Goal: Information Seeking & Learning: Understand process/instructions

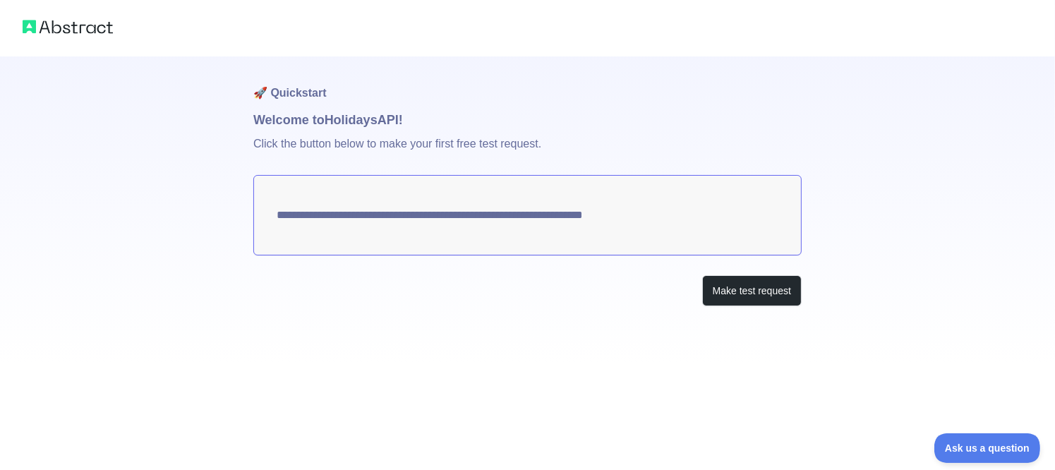
click at [264, 140] on p "Click the button below to make your first free test request." at bounding box center [527, 152] width 548 height 45
drag, startPoint x: 264, startPoint y: 140, endPoint x: 590, endPoint y: 140, distance: 326.6
click at [590, 140] on p "Click the button below to make your first free test request." at bounding box center [527, 152] width 548 height 45
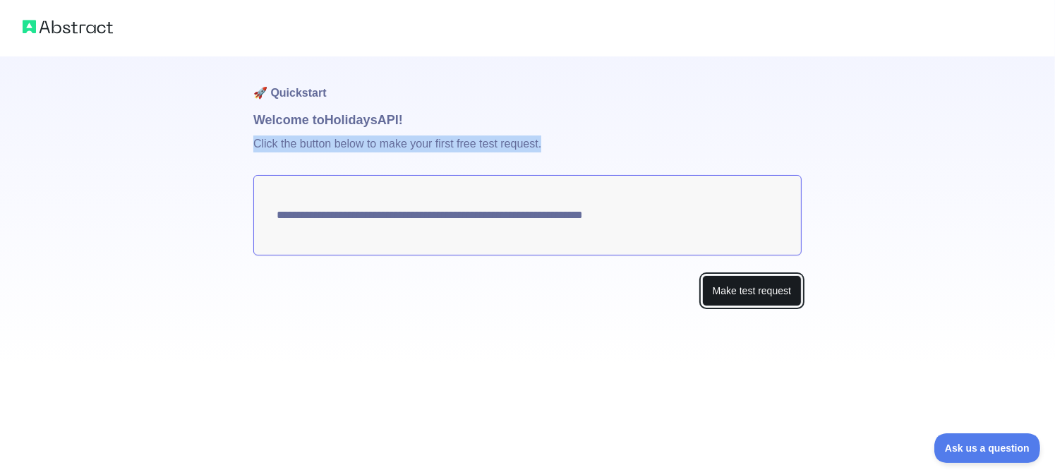
click at [758, 293] on button "Make test request" at bounding box center [751, 291] width 99 height 32
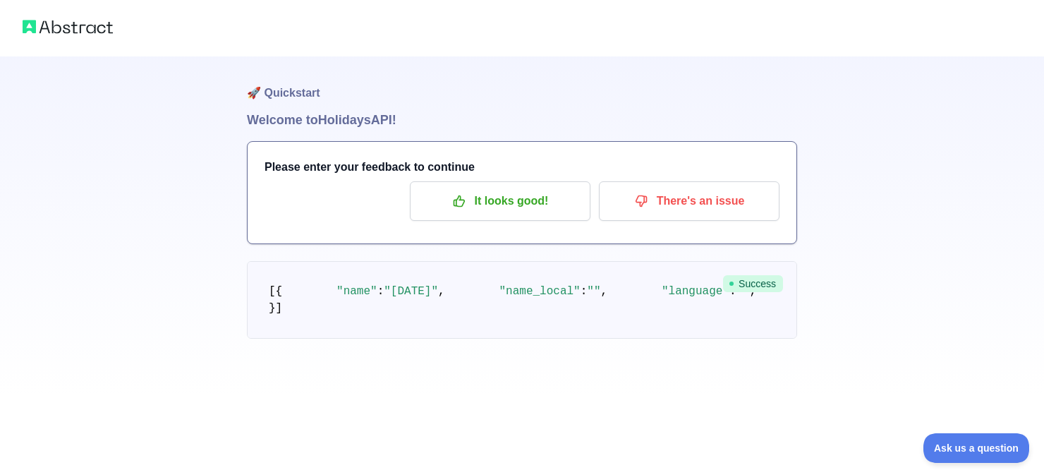
scroll to position [141, 0]
click at [387, 261] on pre "[ { "name" : "[DATE]" , "name_local" : "" , "language" : "" , "description" : "…" at bounding box center [522, 300] width 550 height 78
drag, startPoint x: 387, startPoint y: 190, endPoint x: 443, endPoint y: 190, distance: 55.7
click at [443, 261] on pre "[ { "name" : "[DATE]" , "name_local" : "" , "language" : "" , "description" : "…" at bounding box center [522, 300] width 550 height 78
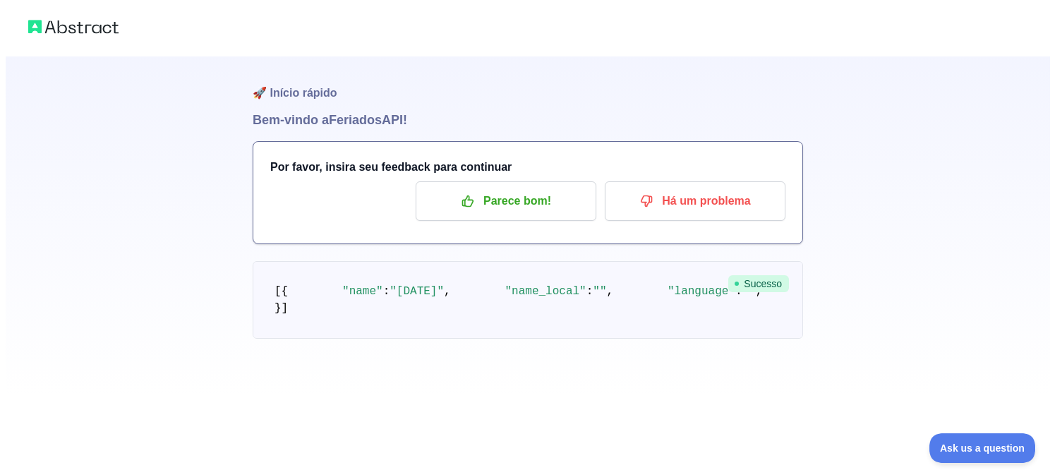
scroll to position [0, 0]
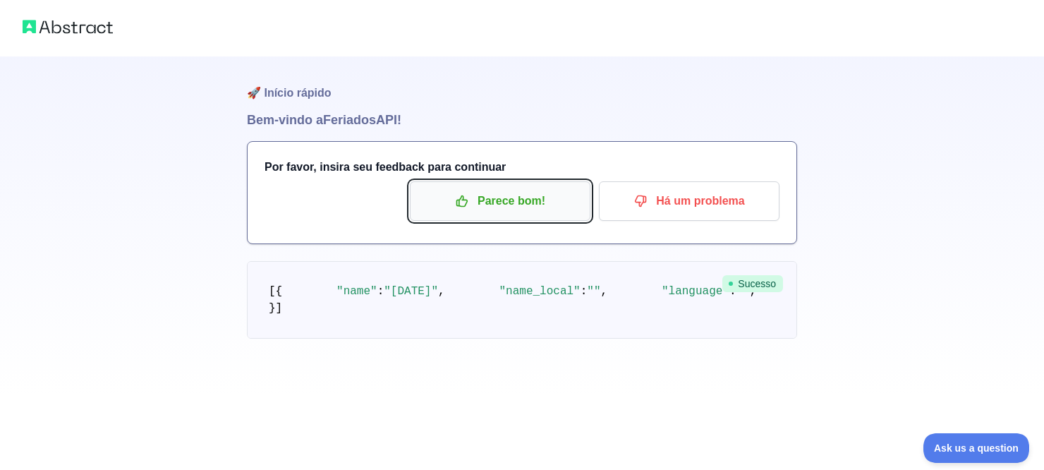
click at [508, 217] on button "Parece bom!" at bounding box center [500, 201] width 181 height 40
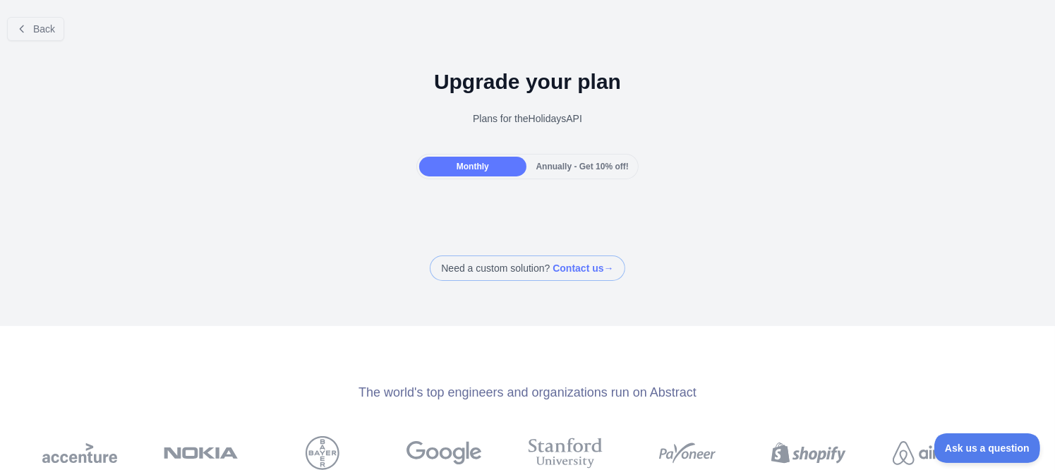
click at [550, 170] on span "Annually - Get 10% off!" at bounding box center [582, 167] width 92 height 10
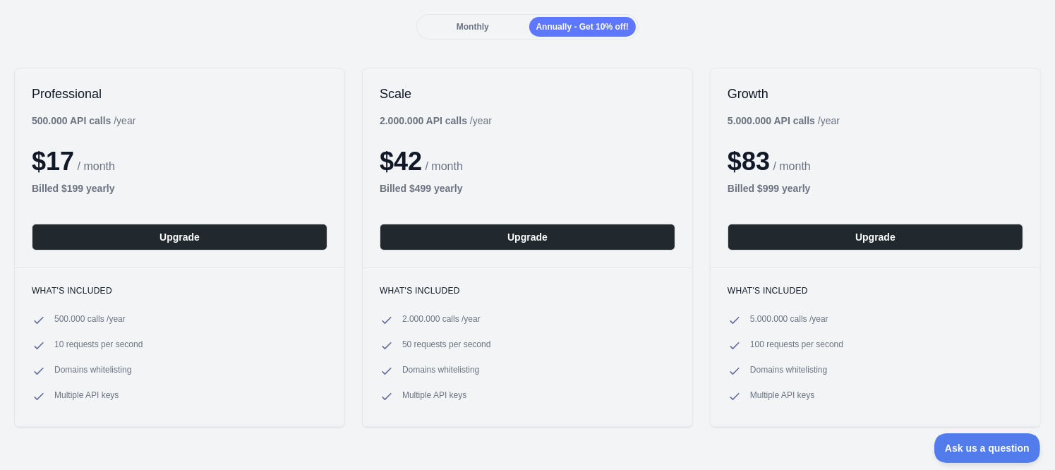
scroll to position [135, 0]
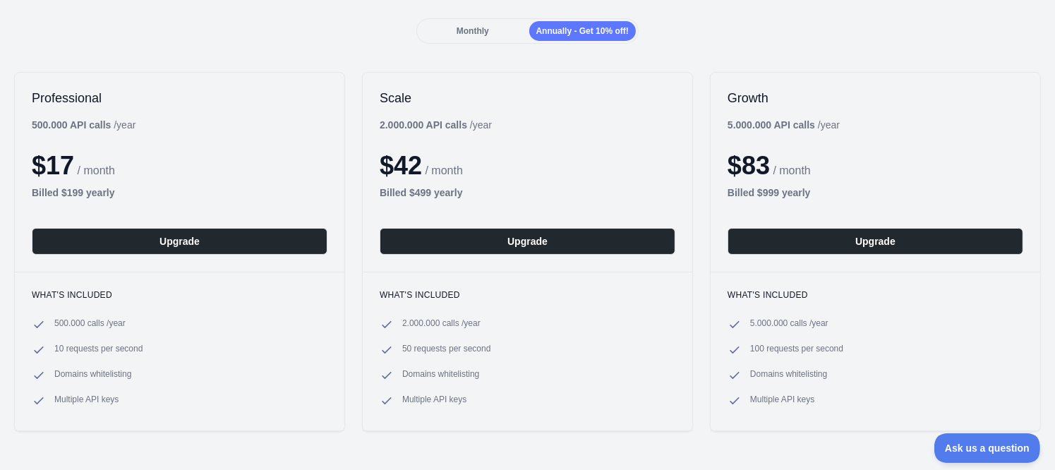
click at [1006, 61] on div "Professional 500.000 API calls / year $ 17 / month Billed $ 199 yearly Upgrade …" at bounding box center [527, 252] width 1055 height 388
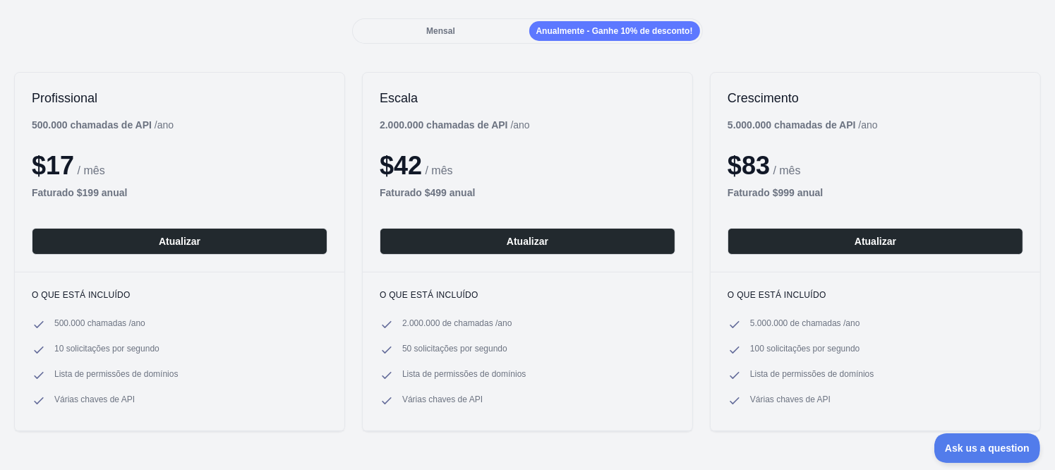
click at [52, 319] on li "500.000 chamadas / ano" at bounding box center [180, 324] width 296 height 14
drag, startPoint x: 52, startPoint y: 319, endPoint x: 150, endPoint y: 321, distance: 97.4
click at [150, 321] on li "500.000 chamadas / ano" at bounding box center [180, 324] width 296 height 14
click at [42, 340] on ul "500.000 chamadas / ano 10 solicitações por segundo Lista de permissões de domín…" at bounding box center [180, 362] width 296 height 90
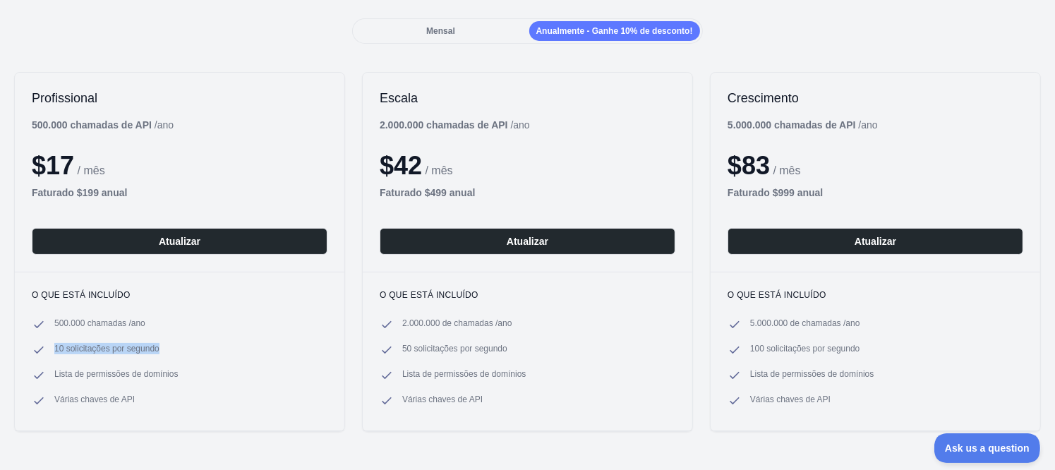
drag, startPoint x: 42, startPoint y: 340, endPoint x: 137, endPoint y: 347, distance: 94.8
click at [137, 347] on ul "500.000 chamadas / ano 10 solicitações por segundo Lista de permissões de domín…" at bounding box center [180, 362] width 296 height 90
click at [137, 347] on span "10 solicitações por segundo" at bounding box center [106, 350] width 105 height 14
click at [44, 375] on icon at bounding box center [39, 375] width 14 height 14
drag, startPoint x: 44, startPoint y: 375, endPoint x: 153, endPoint y: 375, distance: 108.6
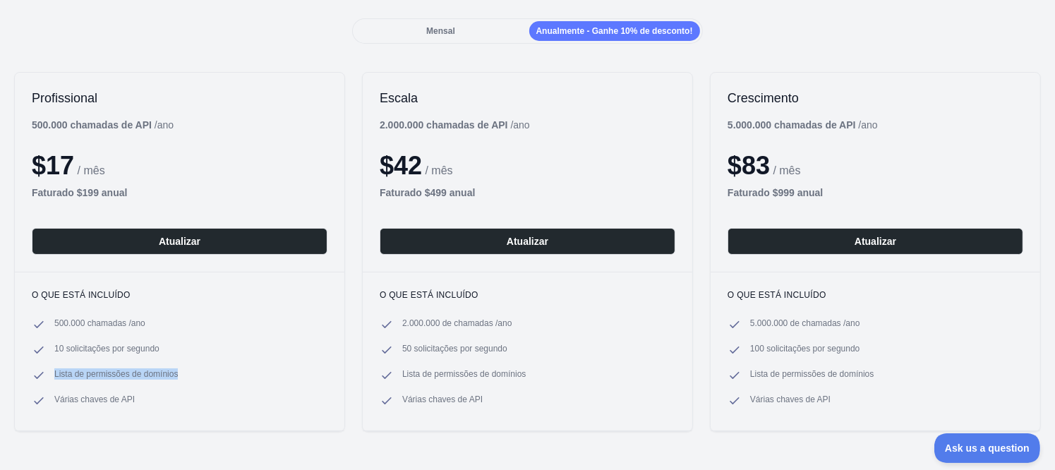
click at [153, 375] on li "Lista de permissões de domínios" at bounding box center [180, 375] width 296 height 14
click at [153, 375] on span "Lista de permissões de domínios" at bounding box center [115, 375] width 123 height 14
click at [59, 401] on span "Várias chaves de API" at bounding box center [94, 401] width 80 height 14
drag, startPoint x: 59, startPoint y: 401, endPoint x: 150, endPoint y: 413, distance: 91.1
click at [150, 413] on div "O que está incluído 500.000 chamadas / ano 10 solicitações por segundo Lista de…" at bounding box center [179, 351] width 329 height 159
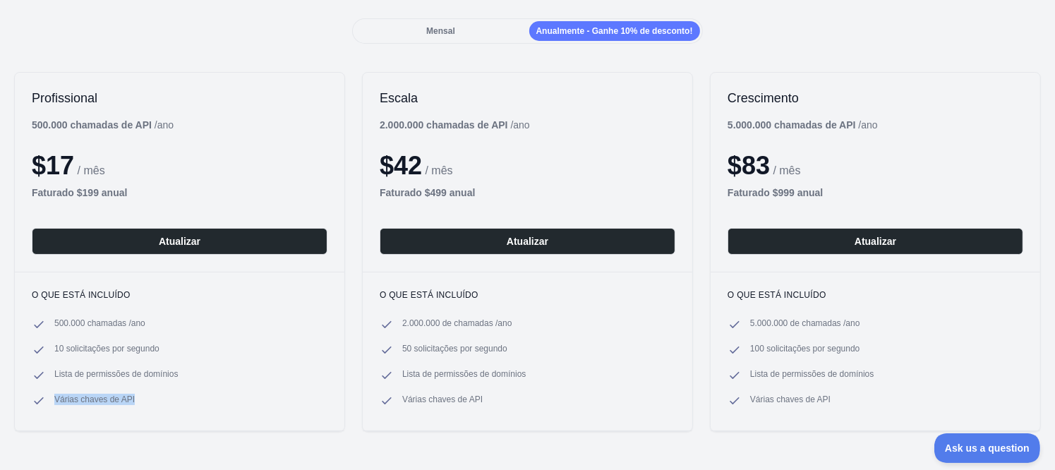
click at [150, 413] on div "O que está incluído 500.000 chamadas / ano 10 solicitações por segundo Lista de…" at bounding box center [179, 351] width 329 height 159
click at [438, 30] on span "Mensal" at bounding box center [440, 31] width 29 height 10
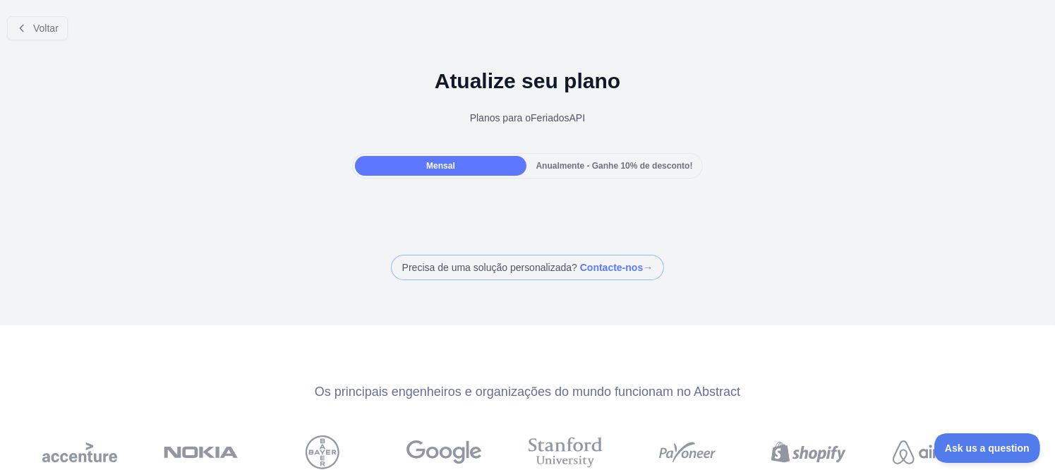
scroll to position [0, 0]
click at [457, 80] on h1 "Atualize seu plano" at bounding box center [527, 81] width 1032 height 25
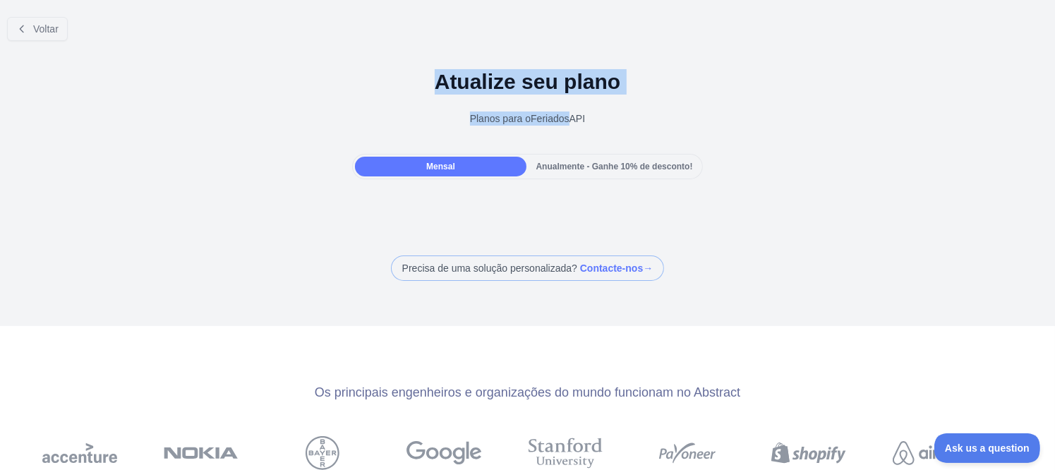
drag, startPoint x: 457, startPoint y: 80, endPoint x: 502, endPoint y: 124, distance: 62.9
click at [536, 128] on div "Atualize seu plano Planos para o Feriados API" at bounding box center [527, 103] width 1055 height 102
click at [502, 124] on div "Planos para o Feriados API" at bounding box center [527, 118] width 1032 height 14
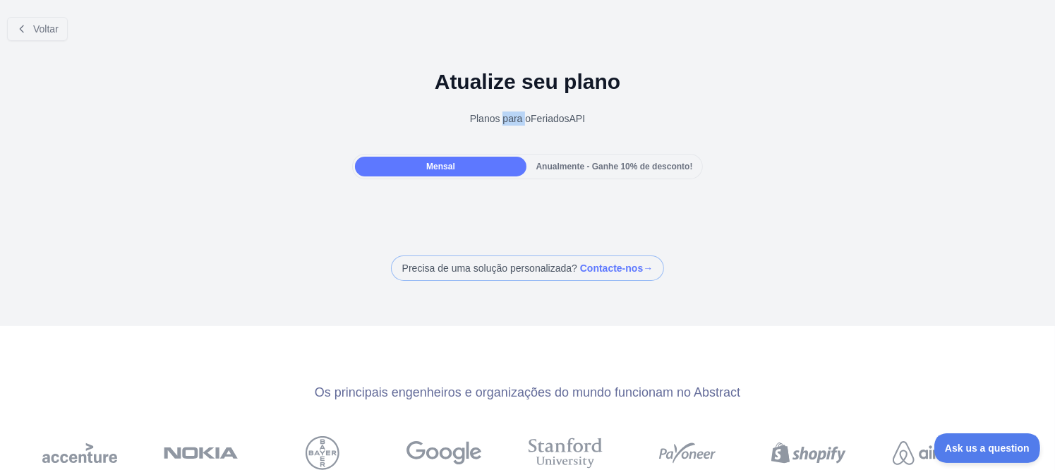
click at [502, 124] on div "Planos para o Feriados API" at bounding box center [527, 118] width 1032 height 14
drag, startPoint x: 502, startPoint y: 124, endPoint x: 566, endPoint y: 119, distance: 63.7
click at [530, 121] on div "Planos para o Feriados API" at bounding box center [527, 118] width 1032 height 14
click at [566, 119] on div "Planos para o Feriados API" at bounding box center [527, 118] width 1032 height 14
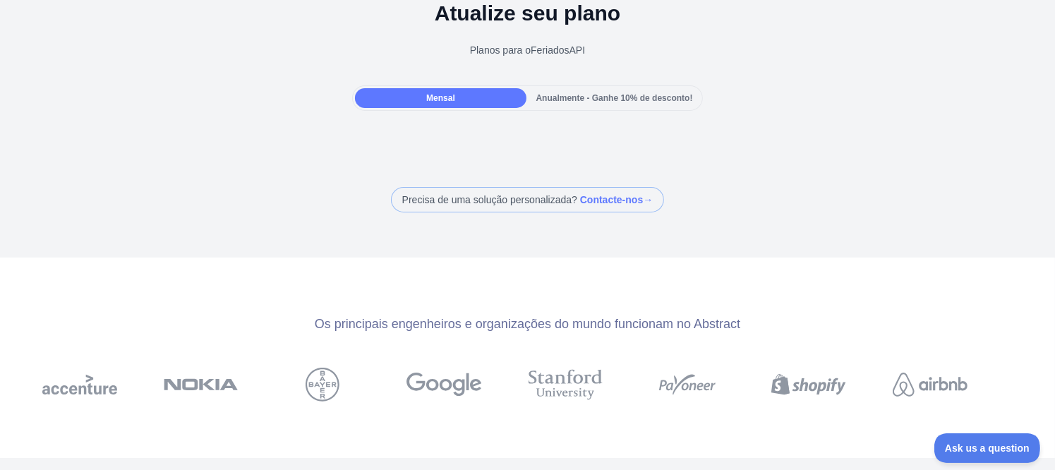
scroll to position [71, 0]
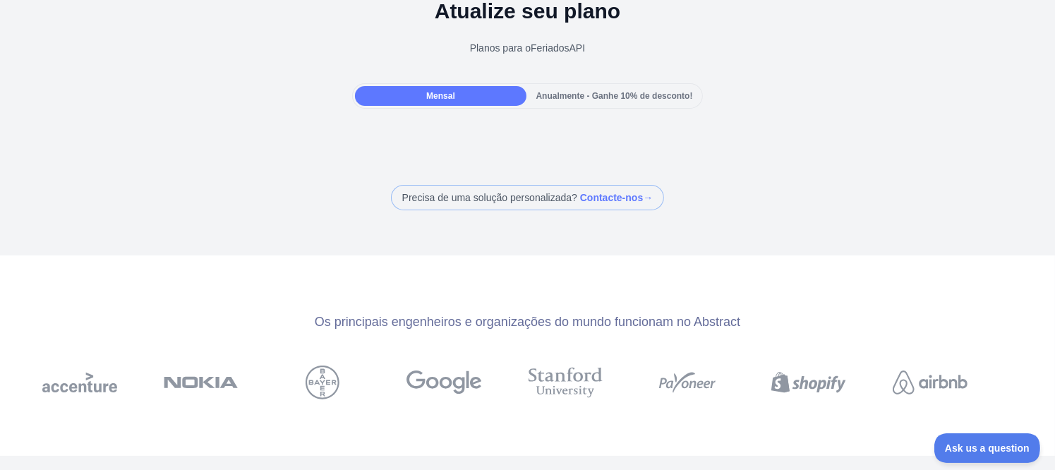
click at [339, 313] on div "Os principais engenheiros e organizações do mundo funcionam no Abstract" at bounding box center [527, 322] width 1055 height 20
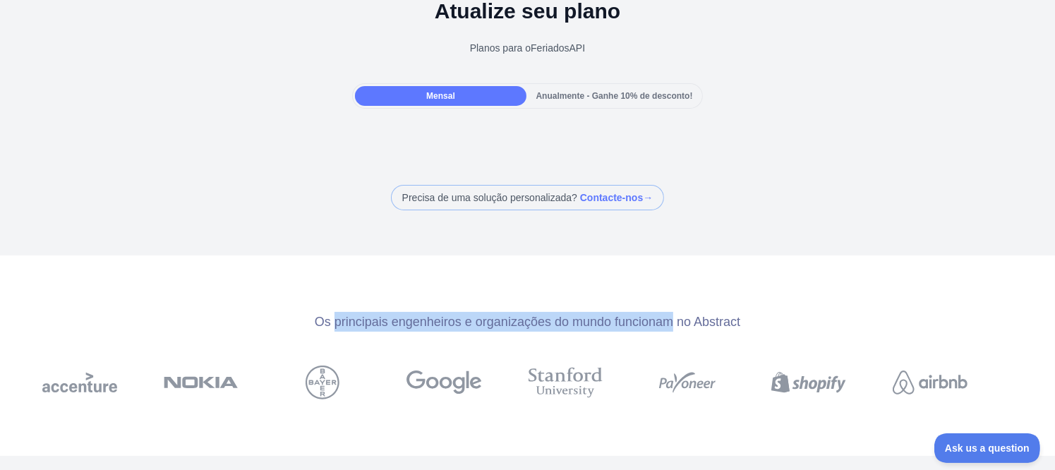
drag, startPoint x: 339, startPoint y: 313, endPoint x: 607, endPoint y: 329, distance: 268.6
click at [607, 329] on div "Os principais engenheiros e organizações do mundo funcionam no Abstract" at bounding box center [527, 322] width 1055 height 20
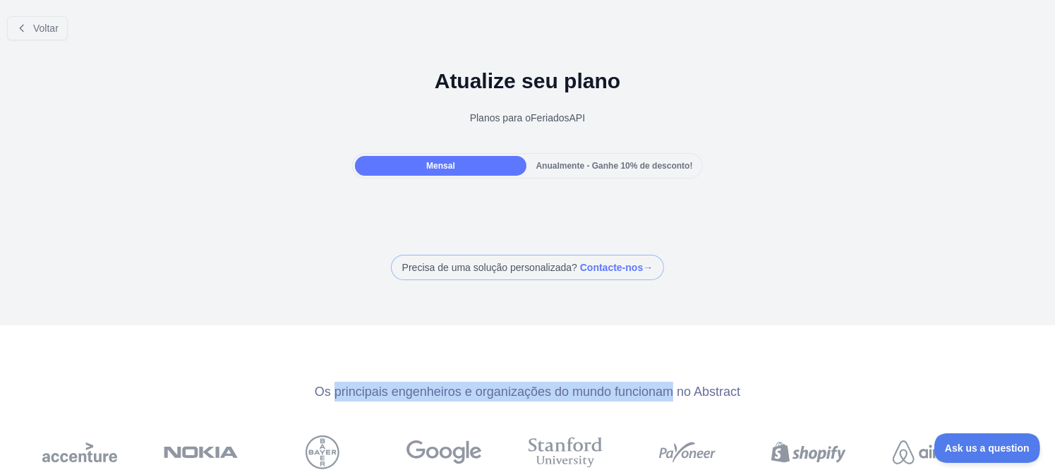
scroll to position [0, 0]
click at [37, 34] on span "Voltar" at bounding box center [45, 28] width 25 height 11
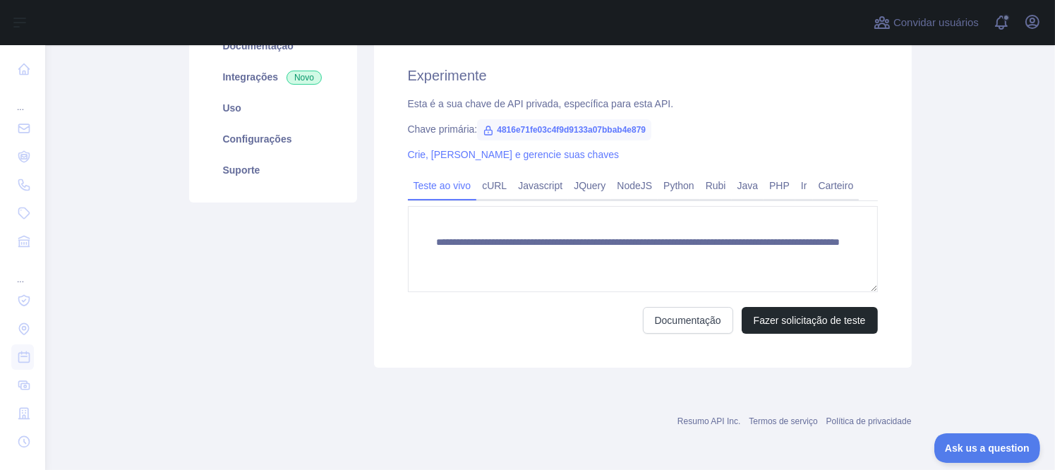
scroll to position [199, 0]
click at [518, 178] on link "Javascript" at bounding box center [540, 185] width 56 height 23
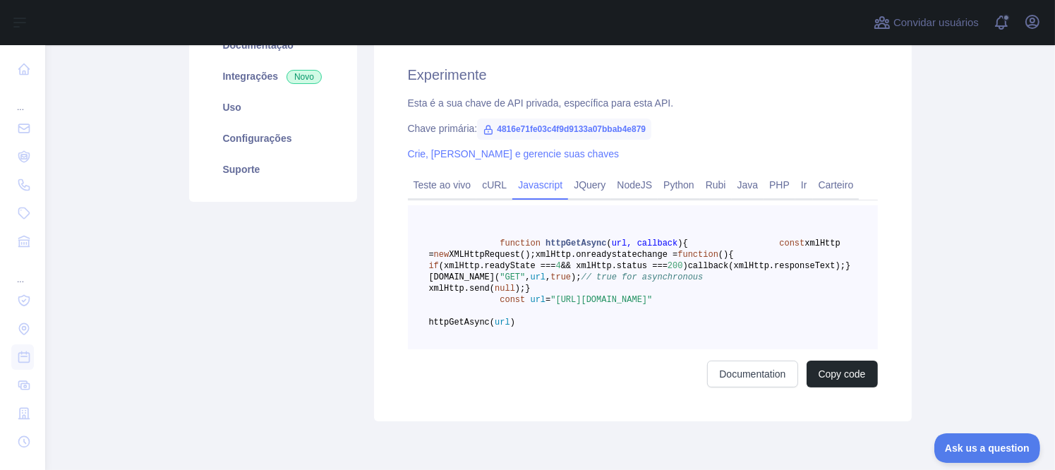
click at [499, 240] on span "function" at bounding box center [519, 243] width 41 height 10
drag, startPoint x: 492, startPoint y: 240, endPoint x: 705, endPoint y: 243, distance: 212.4
click at [705, 243] on pre "function httpGetAsync ( url, callback ) { const xmlHttp = new XMLHttpRequest();…" at bounding box center [643, 277] width 470 height 144
click at [535, 260] on span "xmlHttp.onreadystatechange =" at bounding box center [606, 255] width 143 height 10
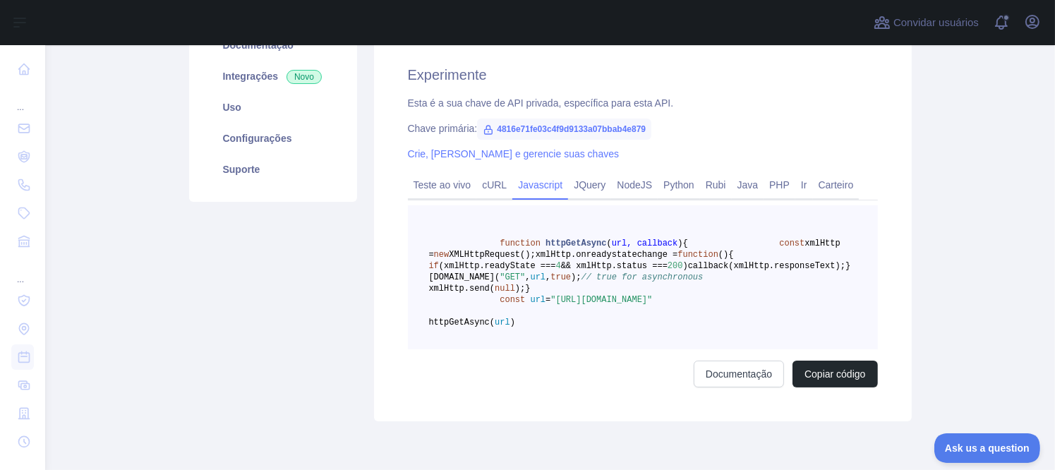
drag, startPoint x: 520, startPoint y: 268, endPoint x: 801, endPoint y: 283, distance: 281.9
click at [801, 283] on pre "function httpGetAsync ( url, callback ) { const xmlHttp = new XMLHttpRequest();…" at bounding box center [643, 277] width 470 height 144
click at [748, 303] on pre "function httpGetAsync ( url, callback ) { const xmlHttp = new XMLHttpRequest();…" at bounding box center [643, 277] width 470 height 144
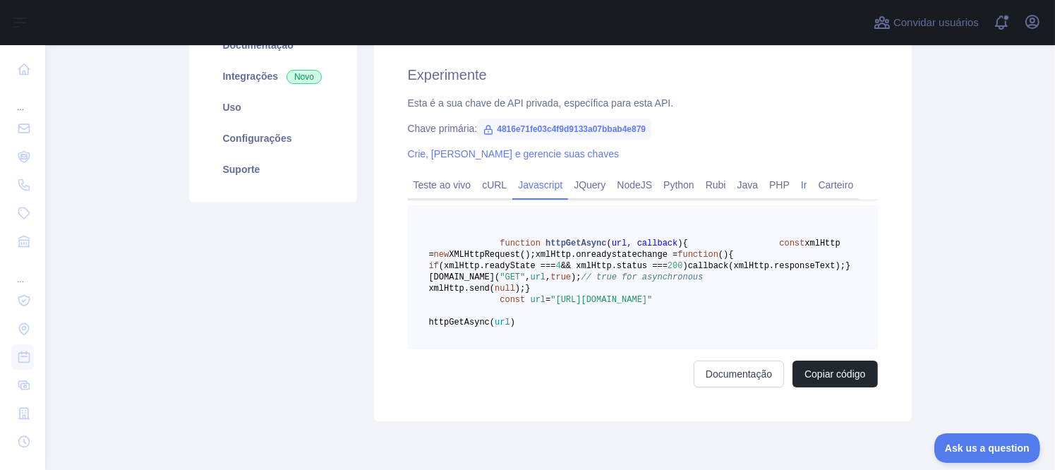
drag, startPoint x: 700, startPoint y: 333, endPoint x: 533, endPoint y: 274, distance: 176.7
click at [533, 274] on pre "function httpGetAsync ( url, callback ) { const xmlHttp = new XMLHttpRequest();…" at bounding box center [643, 277] width 470 height 144
click at [439, 271] on span "if" at bounding box center [434, 266] width 10 height 10
click at [614, 189] on link "NodeJS" at bounding box center [634, 185] width 47 height 23
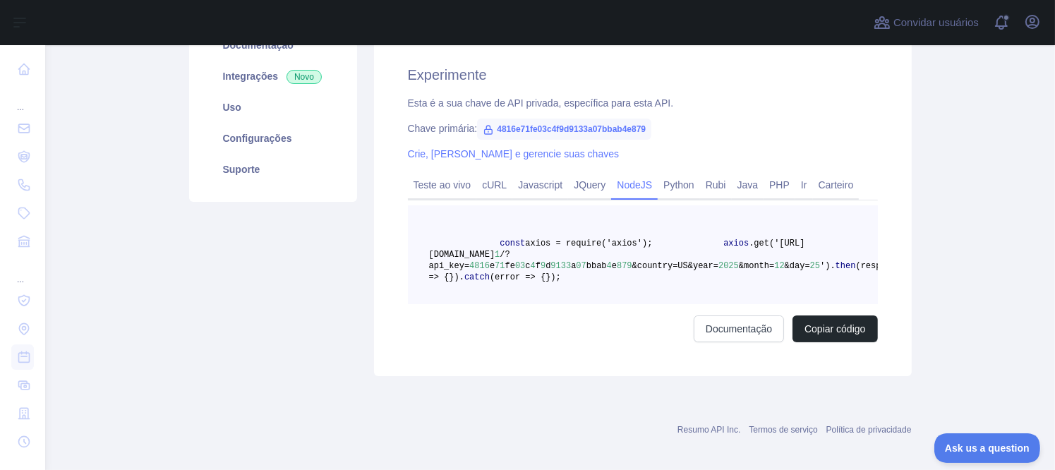
click at [502, 247] on span "const" at bounding box center [511, 243] width 25 height 10
click at [622, 245] on span "axios = require('axios');" at bounding box center [588, 243] width 127 height 10
drag, startPoint x: 629, startPoint y: 245, endPoint x: 485, endPoint y: 250, distance: 143.3
click at [485, 250] on code "const axios = require('axios'); axios .get('[URL][DOMAIN_NAME] 1 /?api_key= 481…" at bounding box center [668, 260] width 478 height 44
click at [652, 248] on span at bounding box center [687, 243] width 71 height 10
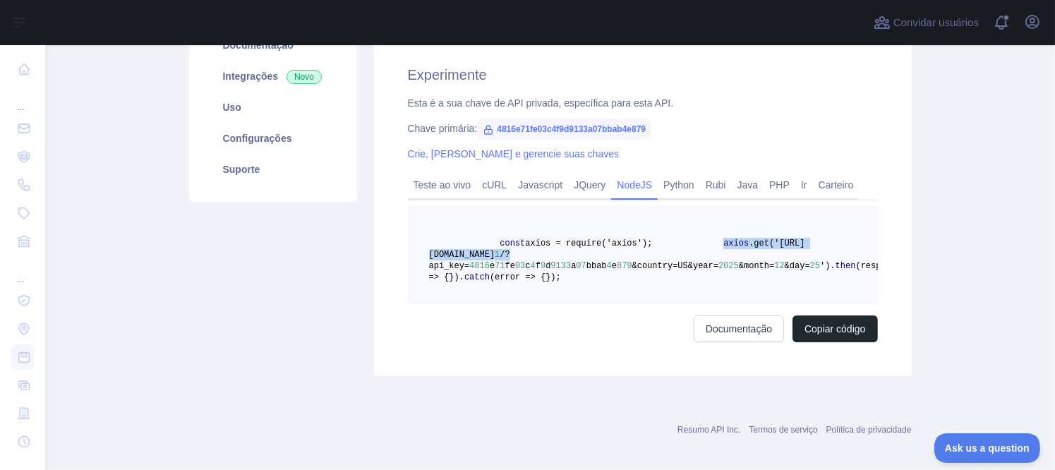
drag, startPoint x: 487, startPoint y: 255, endPoint x: 720, endPoint y: 258, distance: 233.5
click at [720, 258] on pre "const axios = require('axios'); axios .get('[URL][DOMAIN_NAME] 1 /?api_key= 481…" at bounding box center [643, 254] width 470 height 99
click at [435, 265] on span "/?api_key=" at bounding box center [469, 260] width 81 height 21
drag, startPoint x: 435, startPoint y: 265, endPoint x: 811, endPoint y: 262, distance: 376.0
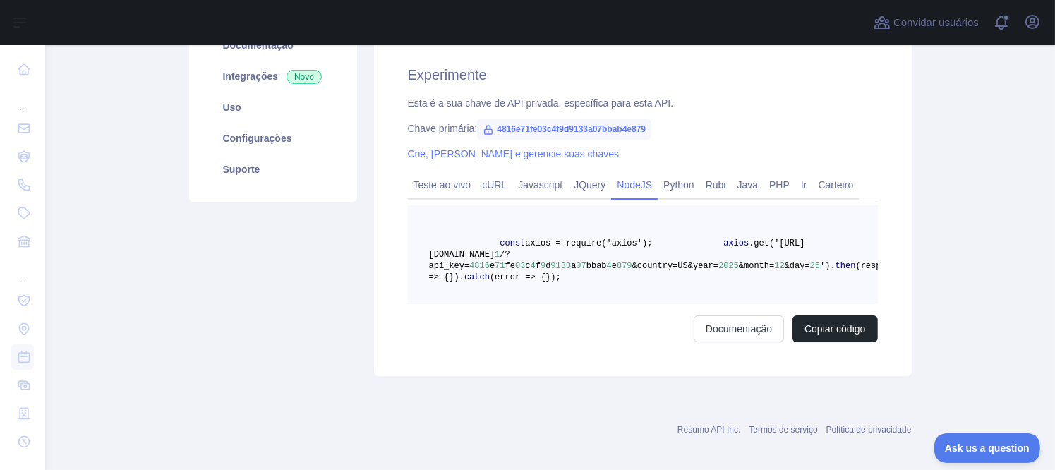
click at [811, 262] on pre "const axios = require('axios'); axios .get('[URL][DOMAIN_NAME] 1 /?api_key= 481…" at bounding box center [643, 254] width 470 height 99
click at [763, 188] on link "PHP" at bounding box center [779, 185] width 32 height 23
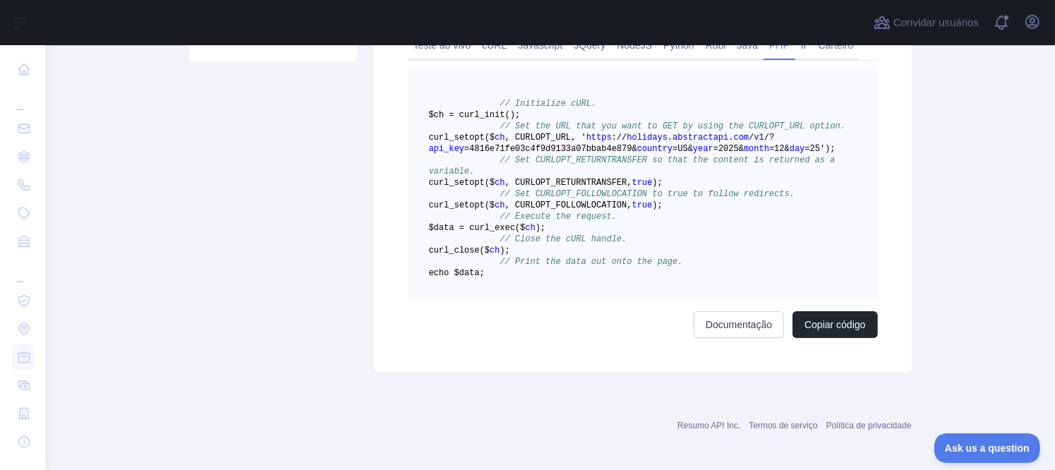
scroll to position [340, 0]
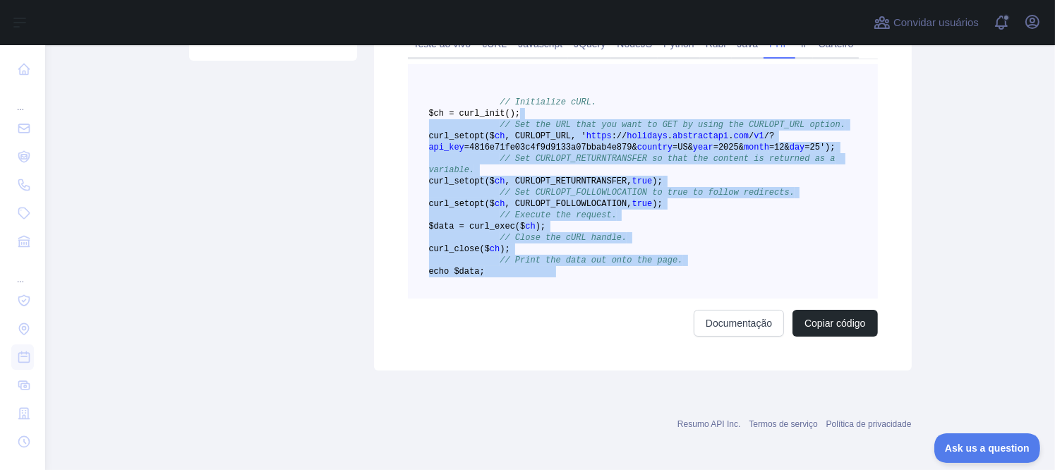
drag, startPoint x: 564, startPoint y: 341, endPoint x: 466, endPoint y: 119, distance: 242.5
click at [466, 119] on pre "// Initialize cURL. $ch = curl _init() ; // Set the URL that you want to GET by…" at bounding box center [643, 181] width 470 height 234
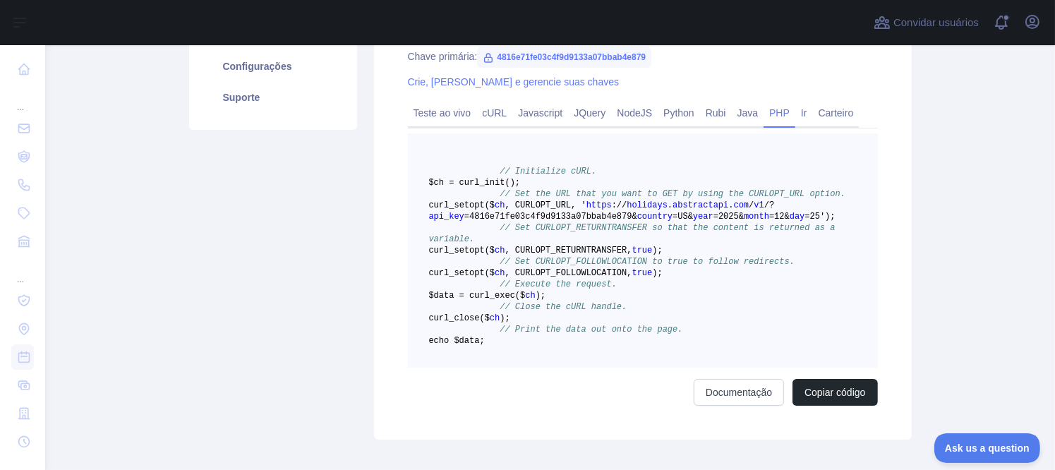
scroll to position [269, 0]
click at [782, 111] on link "PHP" at bounding box center [779, 114] width 32 height 23
click at [795, 111] on link "Ir" at bounding box center [804, 114] width 18 height 23
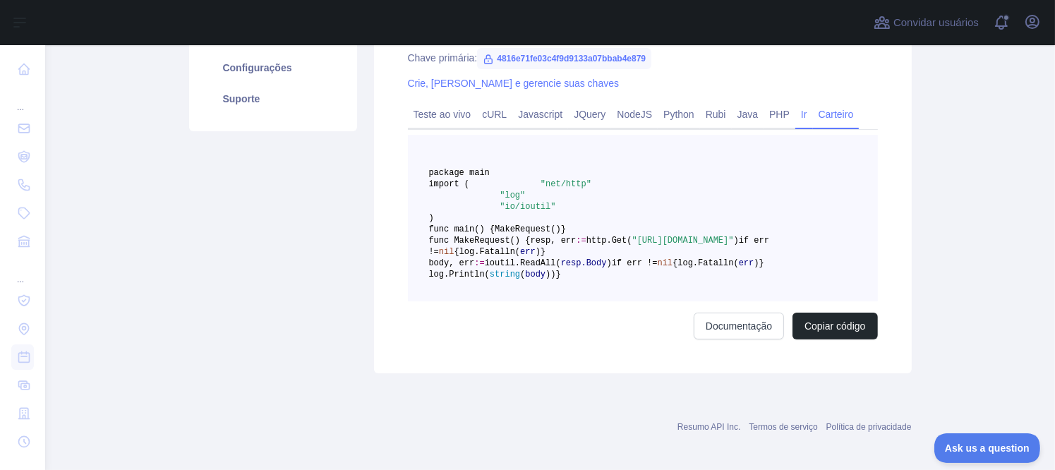
click at [818, 119] on link "Carteiro" at bounding box center [836, 114] width 47 height 23
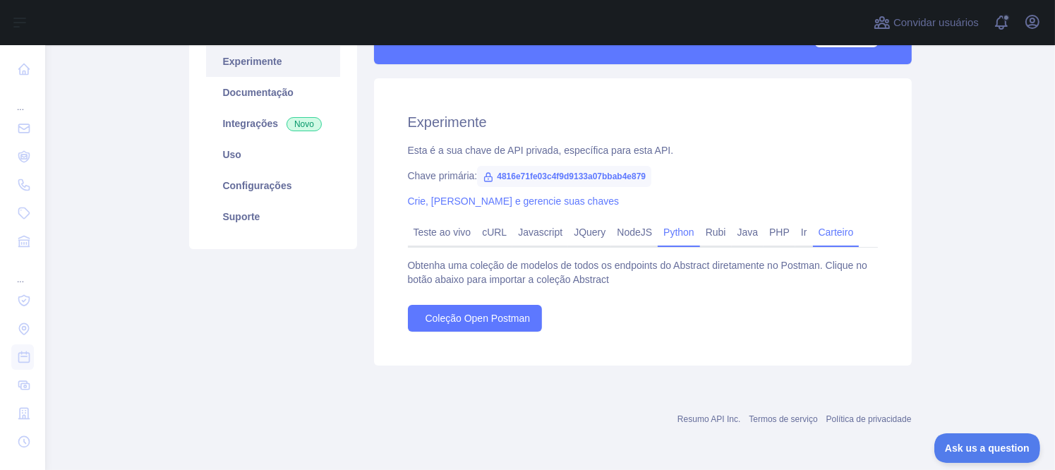
click at [689, 236] on link "Python" at bounding box center [679, 232] width 42 height 23
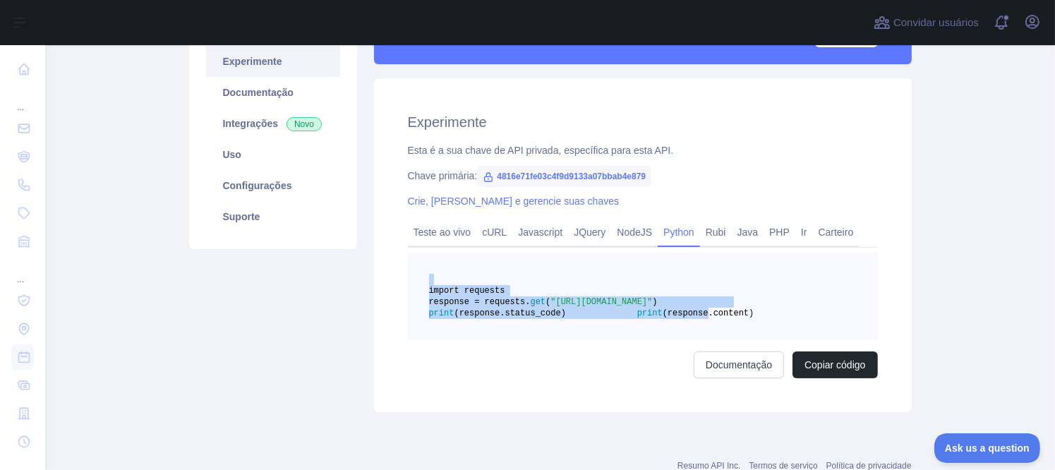
drag, startPoint x: 555, startPoint y: 344, endPoint x: 466, endPoint y: 275, distance: 112.2
click at [466, 275] on pre "import requests response = requests. get ( "[URL][DOMAIN_NAME]" ) print (respon…" at bounding box center [643, 296] width 470 height 87
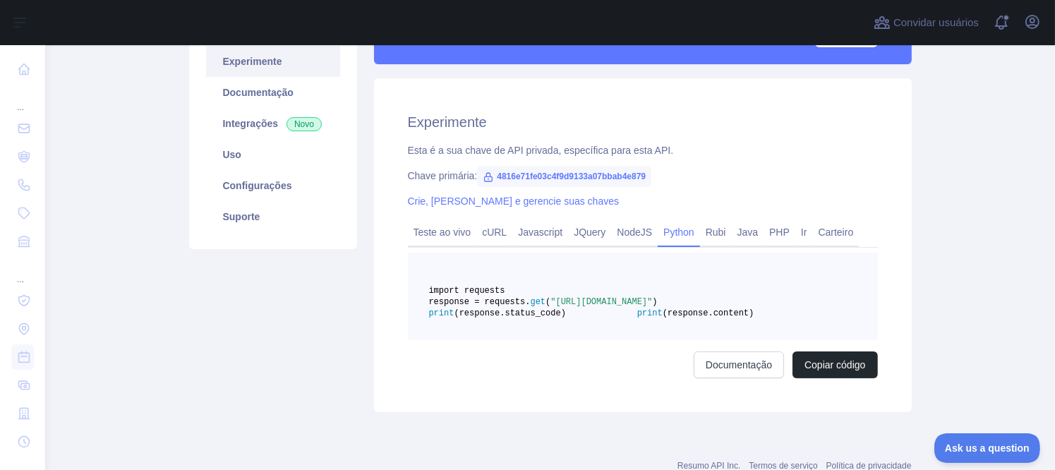
click at [668, 340] on pre "import requests response = requests. get ( "[URL][DOMAIN_NAME]" ) print (respon…" at bounding box center [643, 296] width 470 height 87
click at [711, 231] on link "Rubi" at bounding box center [716, 232] width 32 height 23
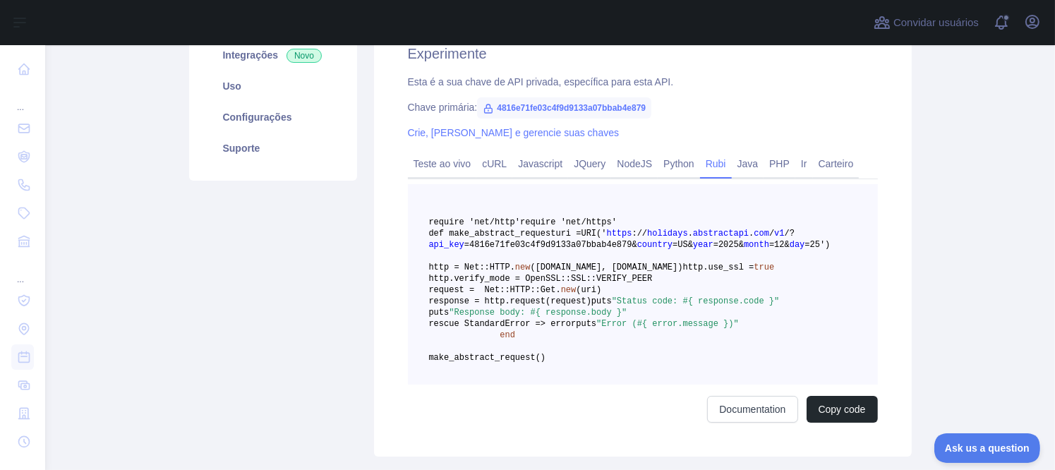
scroll to position [222, 0]
click at [612, 174] on div "NodeJS" at bounding box center [634, 166] width 47 height 22
click at [584, 166] on link "JQuery" at bounding box center [589, 161] width 43 height 23
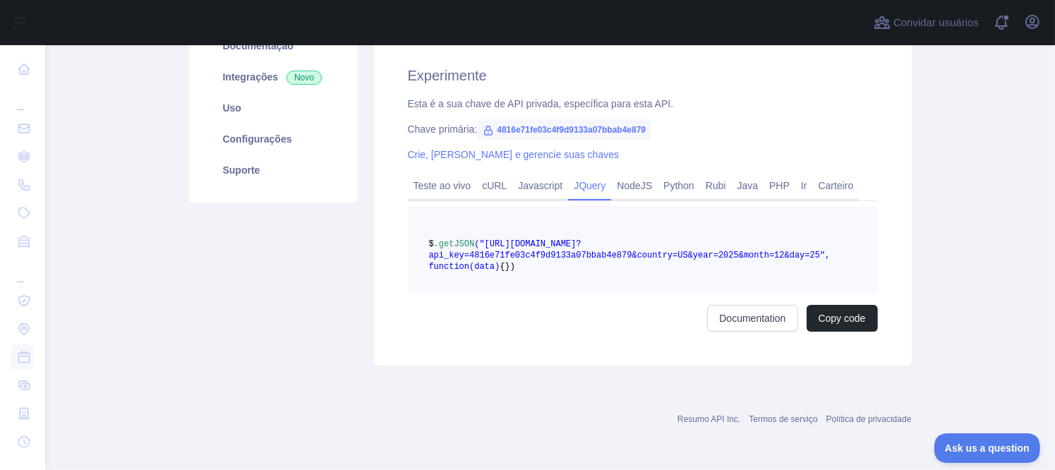
scroll to position [209, 0]
drag, startPoint x: 543, startPoint y: 277, endPoint x: 488, endPoint y: 234, distance: 69.4
click at [488, 234] on pre "$ .getJSON ("[URL][DOMAIN_NAME]? api_key =4816e71fe03c4f9d9133a07bbab4e879& cou…" at bounding box center [643, 249] width 470 height 87
click at [434, 239] on span "$" at bounding box center [431, 244] width 5 height 10
click at [522, 174] on link "Javascript" at bounding box center [540, 185] width 56 height 23
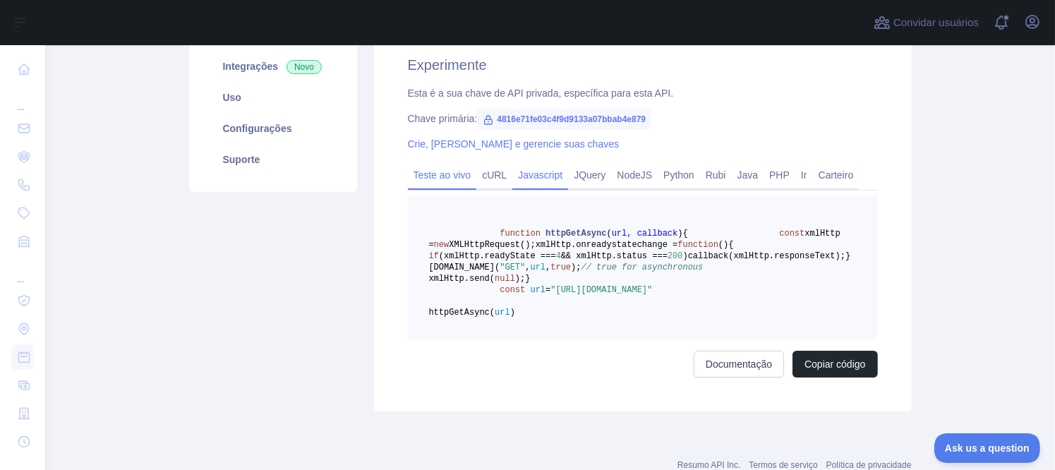
click at [432, 174] on link "Teste ao vivo" at bounding box center [442, 175] width 69 height 23
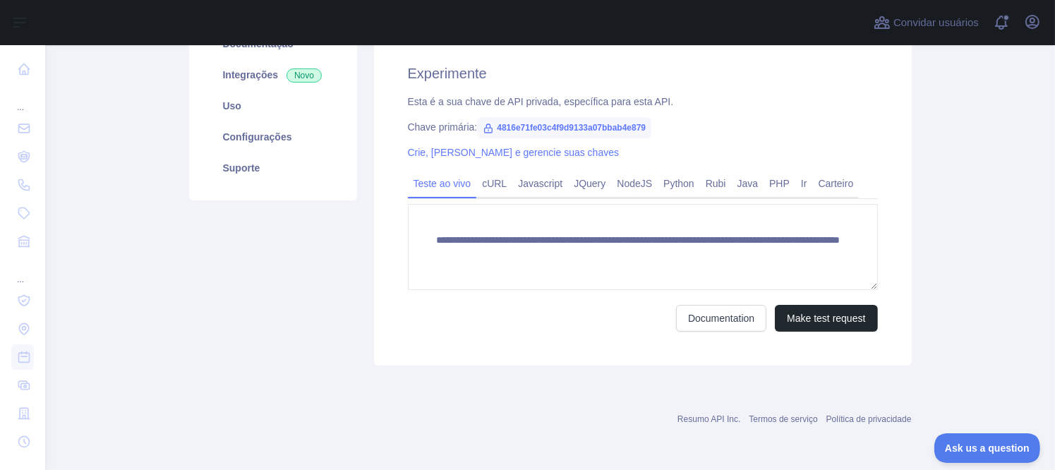
scroll to position [199, 0]
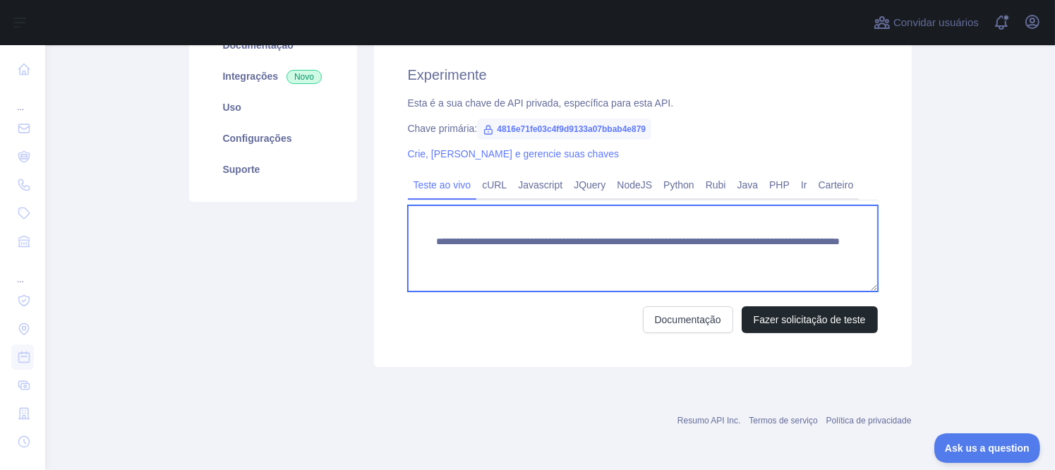
click at [683, 252] on textarea "**********" at bounding box center [643, 248] width 470 height 86
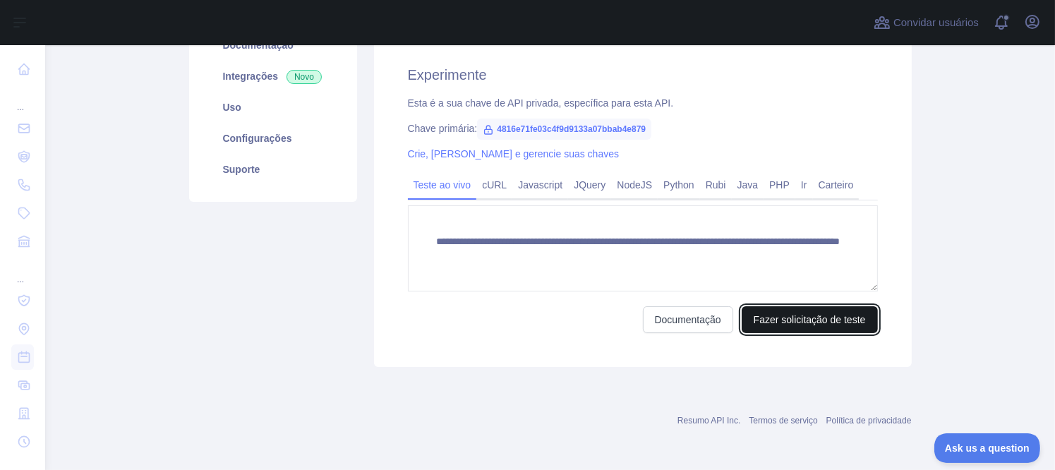
click at [803, 317] on button "Fazer solicitação de teste" at bounding box center [809, 319] width 136 height 27
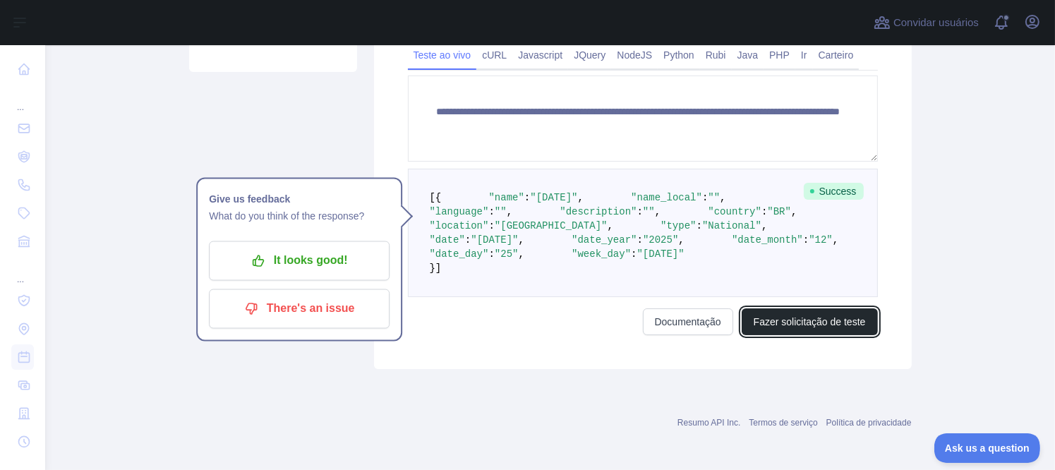
scroll to position [340, 0]
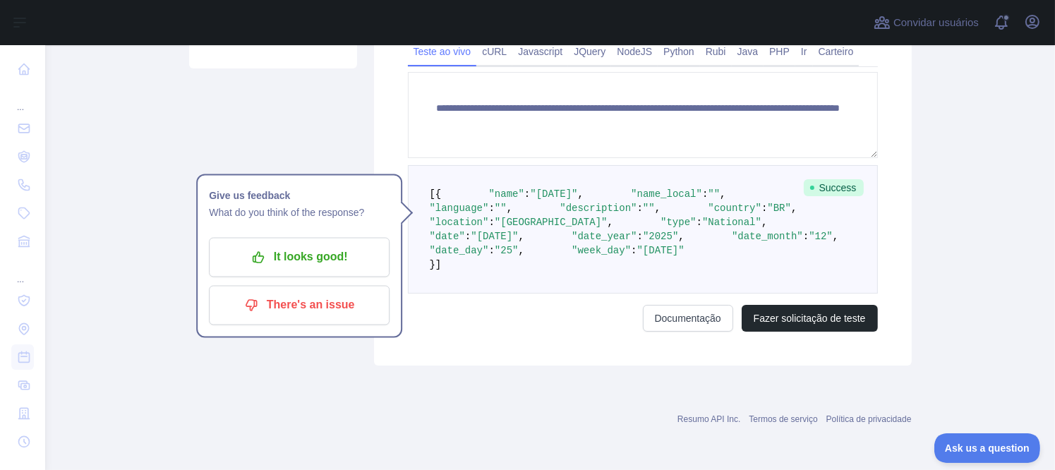
click at [518, 242] on span ""[DATE]"" at bounding box center [494, 236] width 47 height 11
drag, startPoint x: 526, startPoint y: 313, endPoint x: 545, endPoint y: 313, distance: 19.0
click at [518, 242] on span ""[DATE]"" at bounding box center [494, 236] width 47 height 11
drag, startPoint x: 553, startPoint y: 313, endPoint x: 528, endPoint y: 314, distance: 24.7
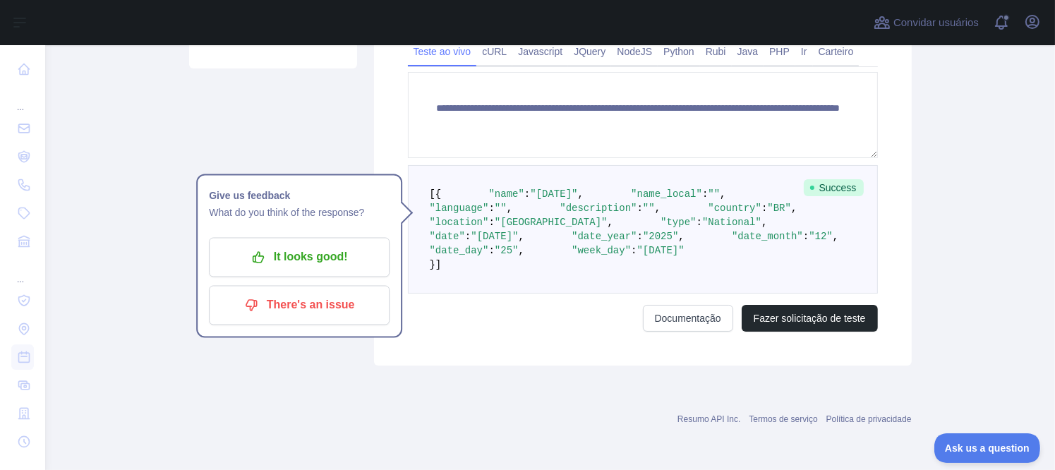
click at [518, 242] on span ""[DATE]"" at bounding box center [494, 236] width 47 height 11
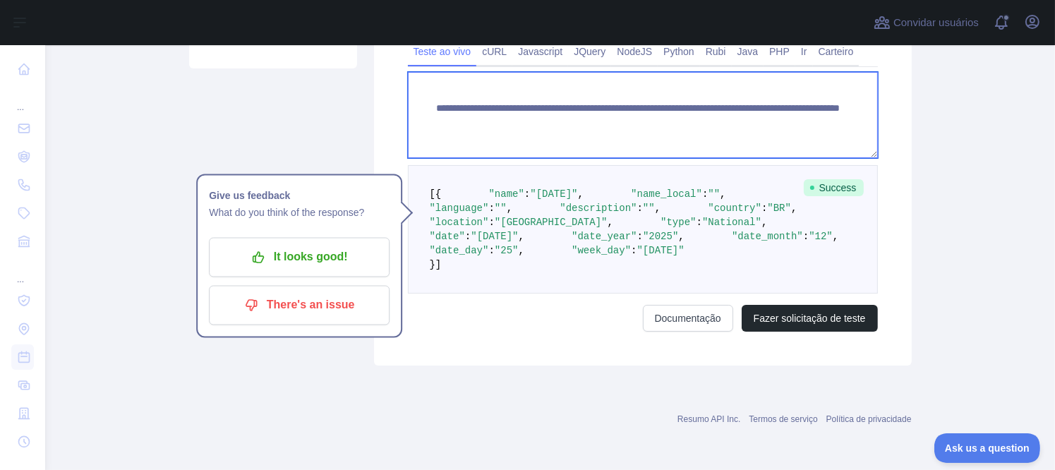
drag, startPoint x: 499, startPoint y: 140, endPoint x: 802, endPoint y: 114, distance: 303.7
click at [802, 114] on textarea "**********" at bounding box center [643, 115] width 470 height 86
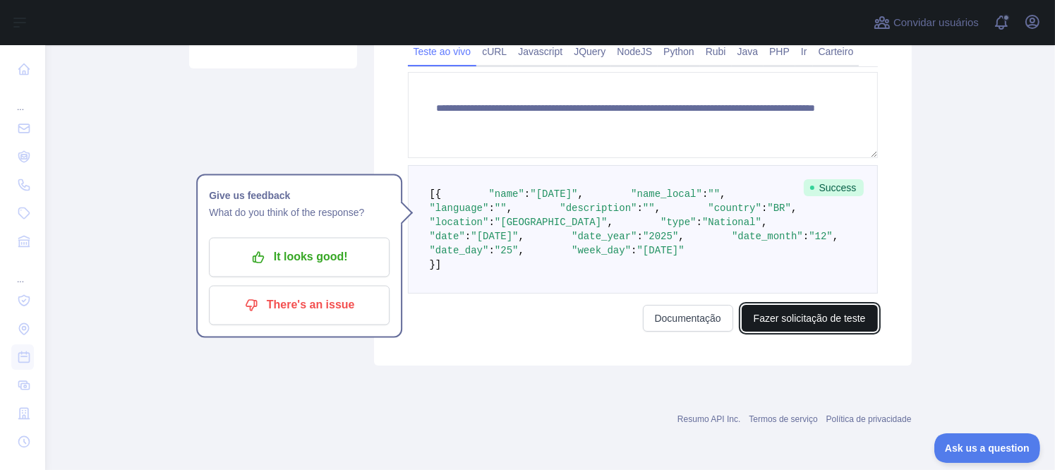
click at [837, 332] on button "Fazer solicitação de teste" at bounding box center [809, 318] width 136 height 27
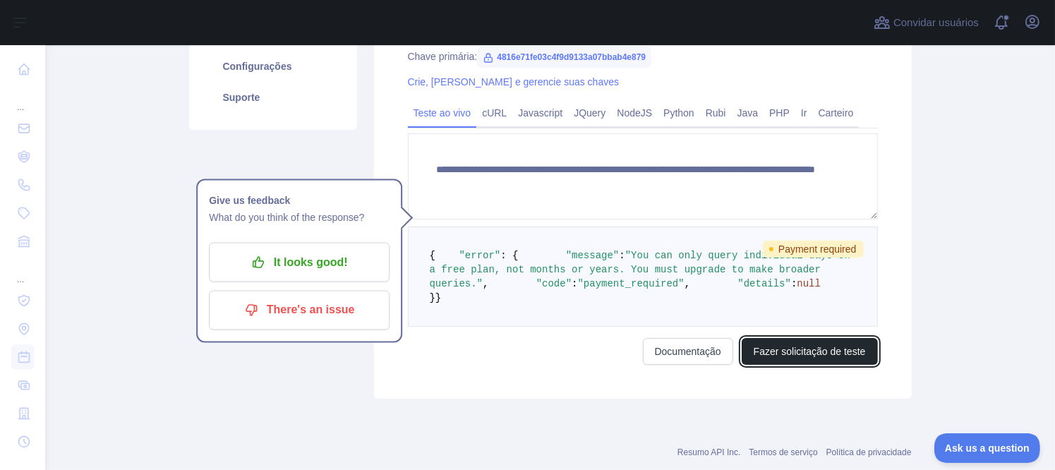
scroll to position [269, 0]
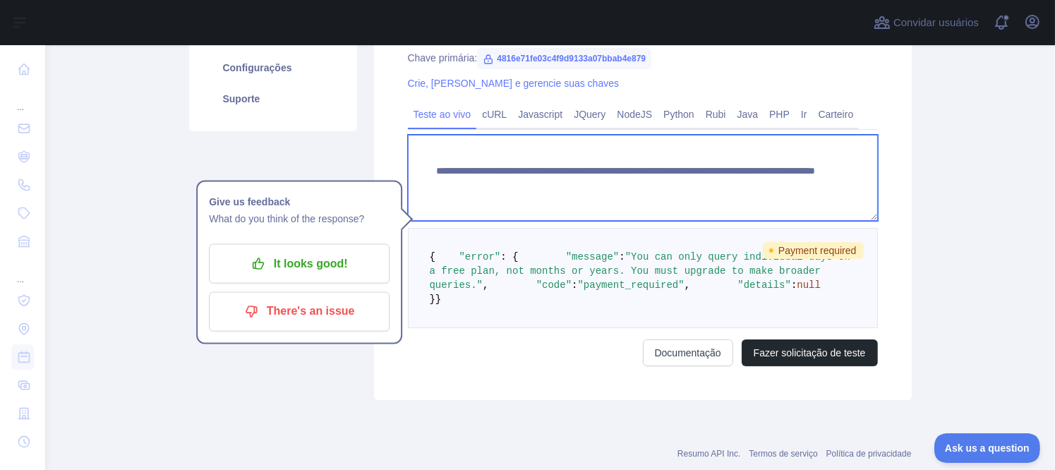
click at [811, 190] on textarea "**********" at bounding box center [643, 178] width 470 height 86
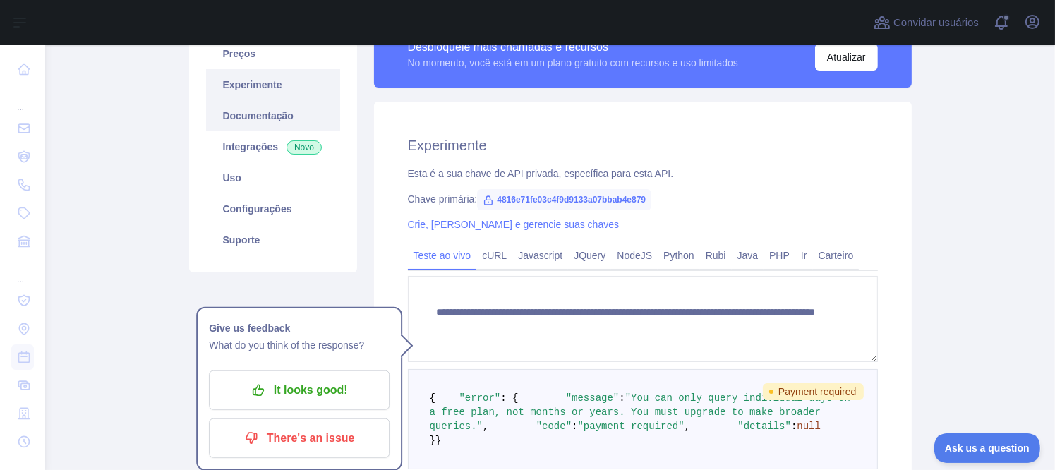
click at [264, 127] on link "Documentação" at bounding box center [273, 115] width 134 height 31
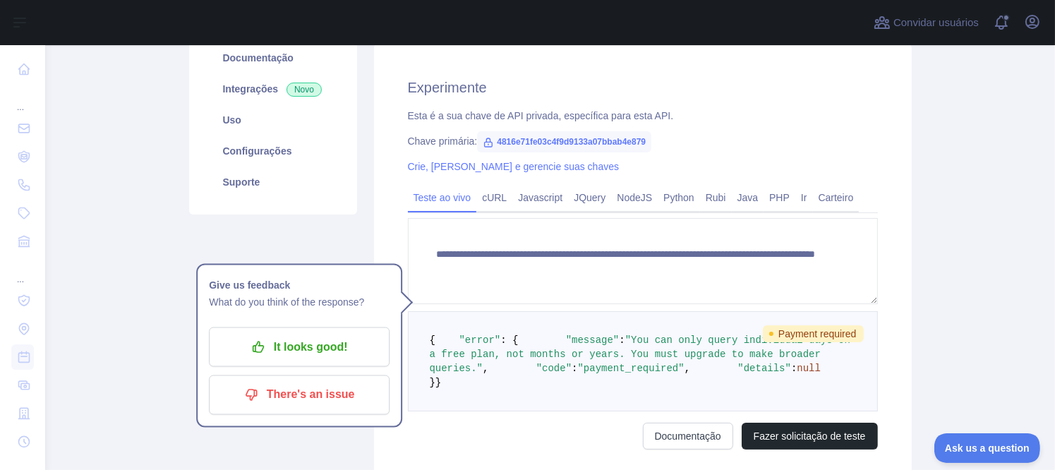
scroll to position [269, 0]
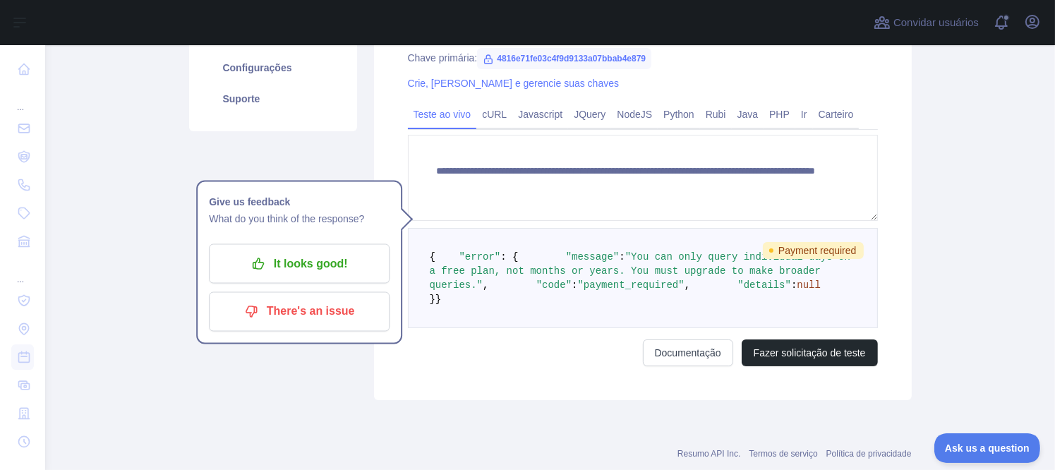
click at [551, 281] on span ""You can only query individual days on a free plan, not months or years. You mu…" at bounding box center [643, 271] width 427 height 40
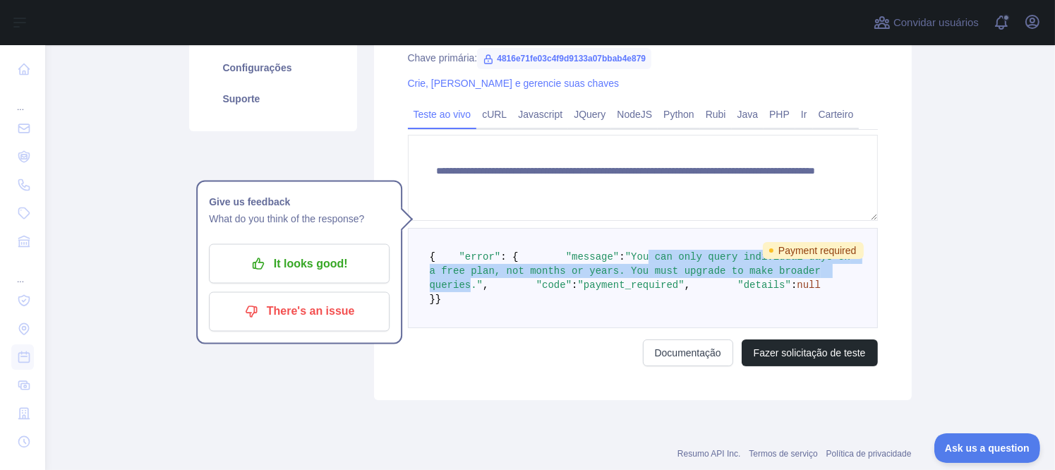
drag, startPoint x: 551, startPoint y: 281, endPoint x: 718, endPoint y: 298, distance: 168.1
click at [718, 291] on span ""You can only query individual days on a free plan, not months or years. You mu…" at bounding box center [643, 271] width 427 height 40
drag, startPoint x: 718, startPoint y: 298, endPoint x: 538, endPoint y: 285, distance: 180.4
click at [538, 285] on span ""You can only query individual days on a free plan, not months or years. You mu…" at bounding box center [643, 271] width 427 height 40
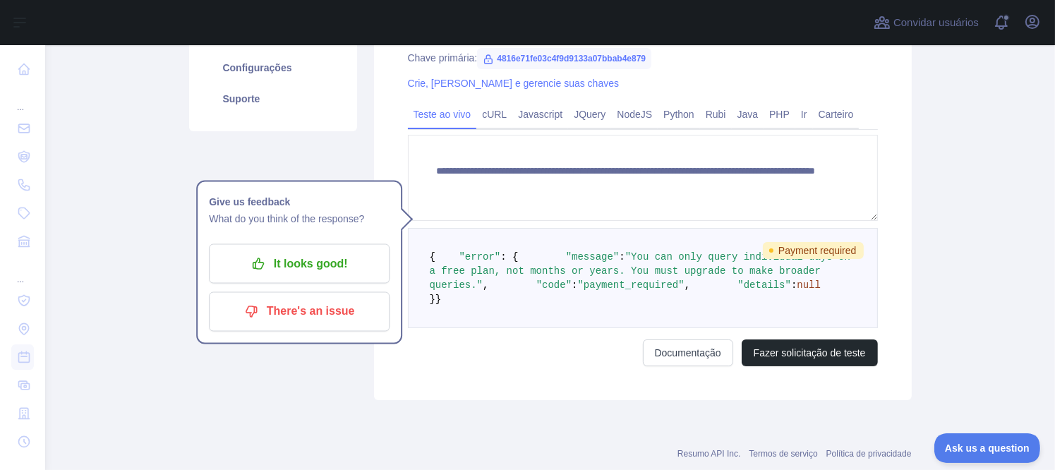
click at [638, 269] on pre "{ "error" : { "message" : "You can only query individual days on a free plan, n…" at bounding box center [643, 278] width 470 height 100
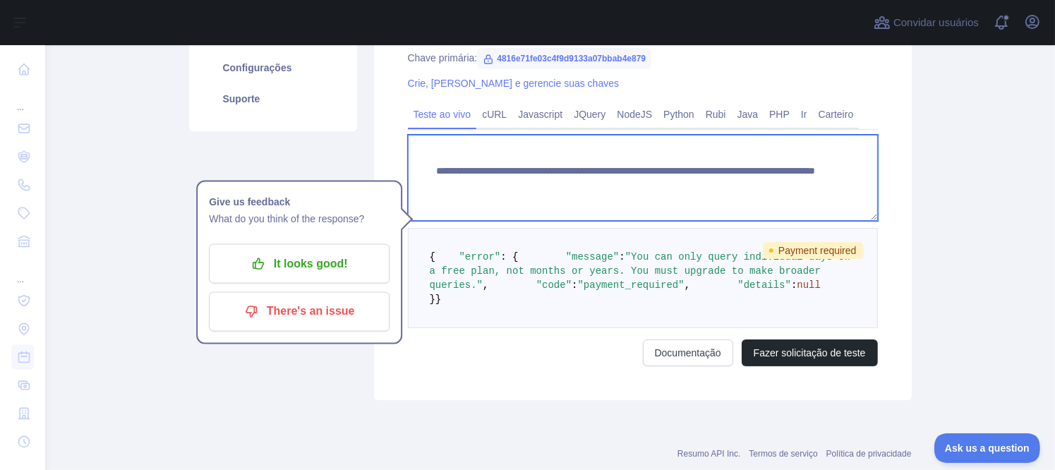
drag, startPoint x: 804, startPoint y: 182, endPoint x: 752, endPoint y: 182, distance: 52.2
click at [752, 182] on textarea "**********" at bounding box center [643, 178] width 470 height 86
type textarea "**********"
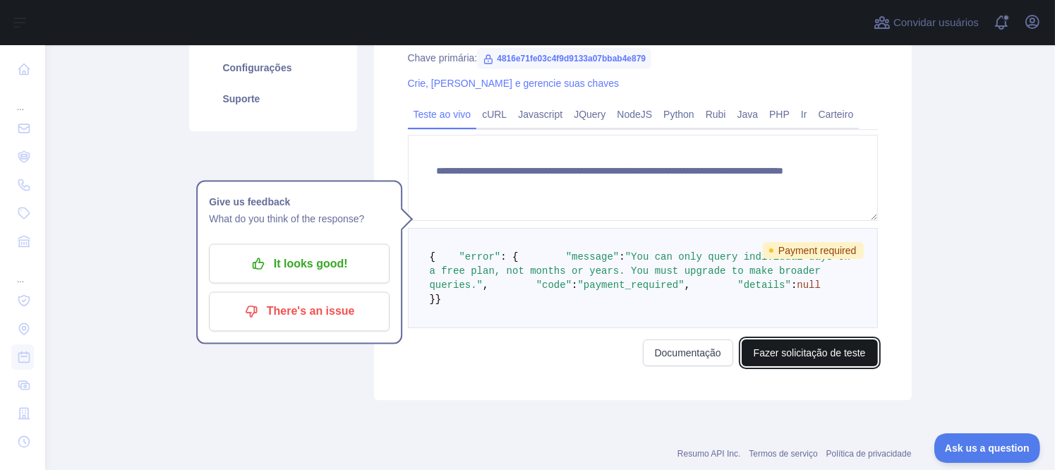
click at [820, 366] on button "Fazer solicitação de teste" at bounding box center [809, 352] width 136 height 27
